Goal: Task Accomplishment & Management: Complete application form

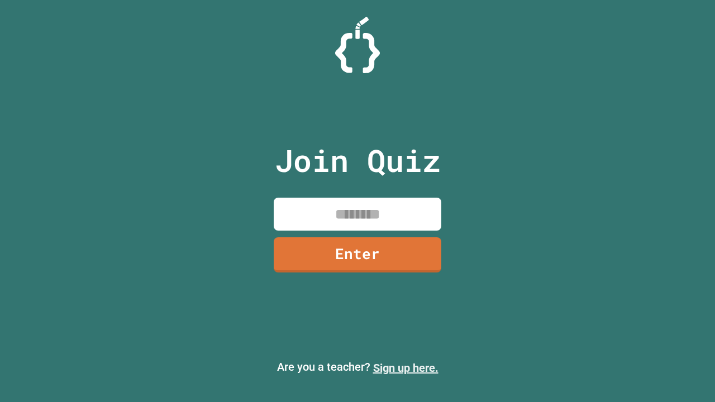
click at [405, 368] on link "Sign up here." at bounding box center [405, 367] width 65 height 13
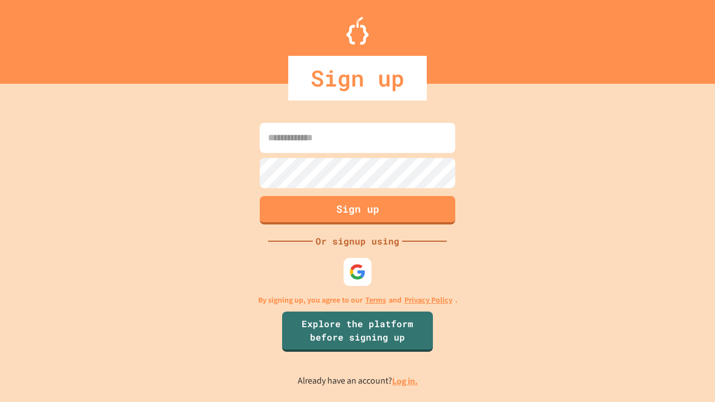
click at [405, 381] on link "Log in." at bounding box center [405, 381] width 26 height 12
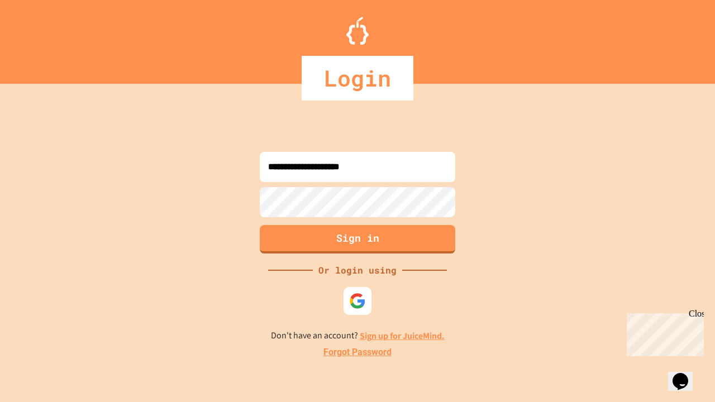
type input "**********"
